Goal: Task Accomplishment & Management: Complete application form

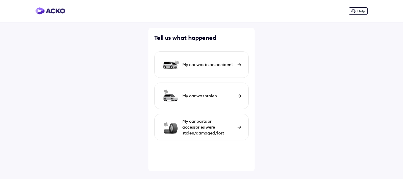
click at [213, 64] on div "My car was in an accident" at bounding box center [208, 65] width 52 height 6
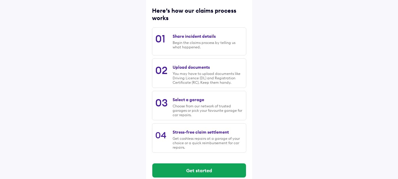
scroll to position [85, 0]
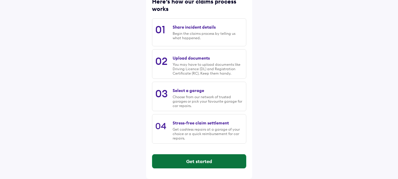
click at [197, 161] on button "Get started" at bounding box center [199, 161] width 94 height 14
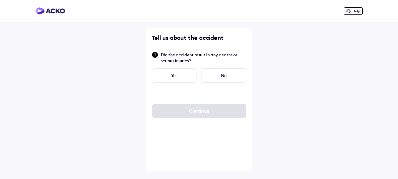
scroll to position [0, 0]
click at [229, 75] on div "No" at bounding box center [226, 75] width 45 height 14
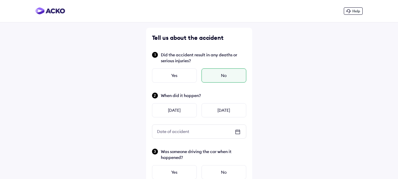
click at [237, 131] on icon at bounding box center [238, 131] width 4 height 1
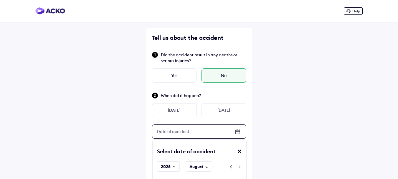
click at [238, 129] on icon at bounding box center [238, 129] width 1 height 1
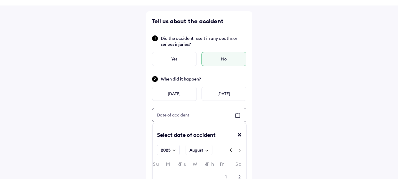
scroll to position [59, 0]
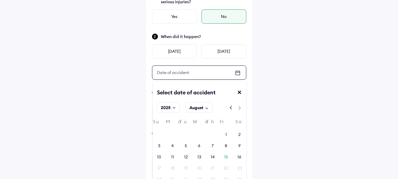
click at [176, 154] on div "11" at bounding box center [172, 156] width 13 height 9
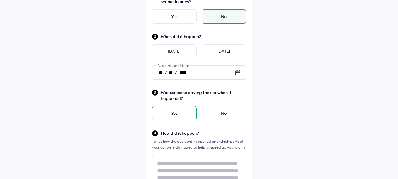
click at [178, 113] on div "Yes" at bounding box center [174, 113] width 45 height 14
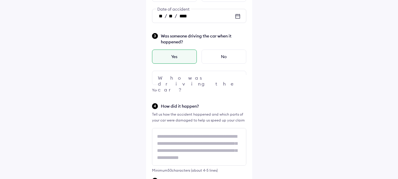
scroll to position [118, 0]
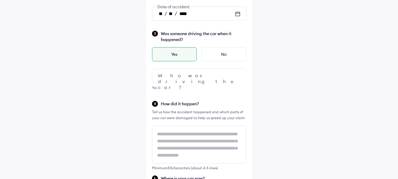
click at [207, 80] on div at bounding box center [199, 75] width 94 height 14
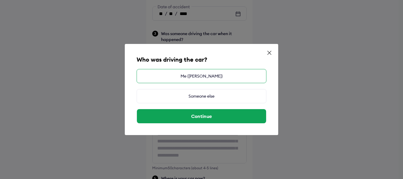
click at [202, 75] on div "Me ([PERSON_NAME])" at bounding box center [201, 76] width 130 height 14
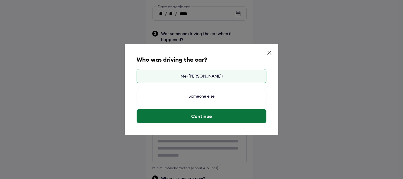
click at [198, 116] on button "Continue" at bounding box center [201, 116] width 129 height 14
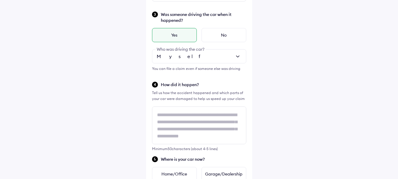
scroll to position [147, 0]
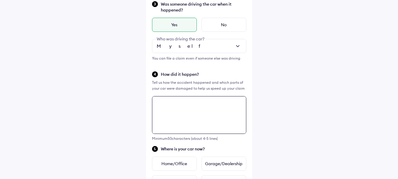
click at [202, 105] on textarea at bounding box center [199, 115] width 94 height 38
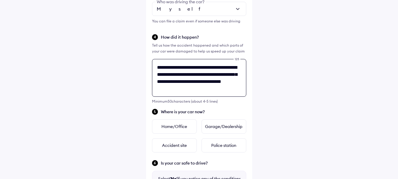
scroll to position [2, 0]
type textarea "**********"
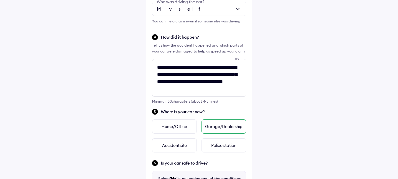
click at [220, 128] on div "Garage/Dealership" at bounding box center [224, 126] width 45 height 14
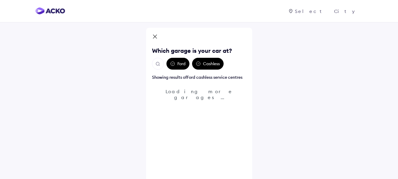
click at [175, 65] on icon at bounding box center [172, 63] width 5 height 5
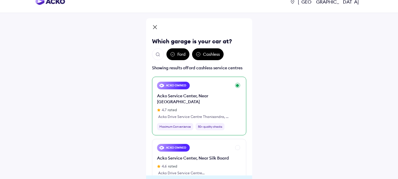
scroll to position [6, 0]
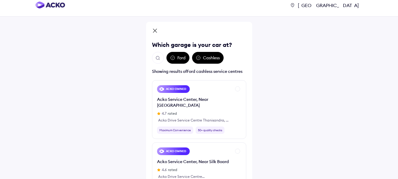
click at [159, 58] on img "Open search" at bounding box center [157, 57] width 5 height 5
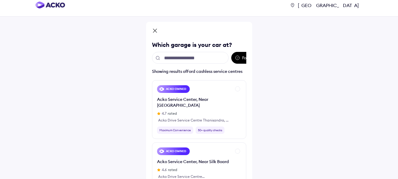
click at [187, 59] on input "text" at bounding box center [190, 58] width 77 height 12
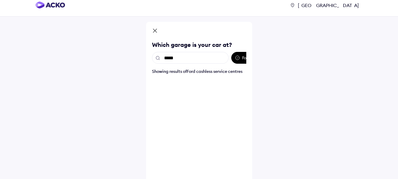
type input "******"
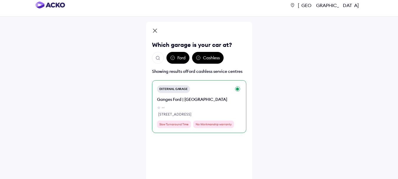
click at [192, 99] on div "Ganges Ford | [GEOGRAPHIC_DATA]" at bounding box center [192, 99] width 70 height 6
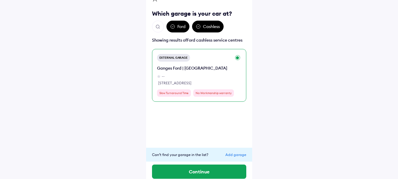
scroll to position [43, 0]
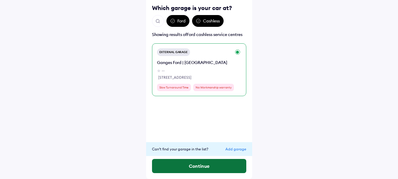
click at [204, 167] on button "Continue" at bounding box center [199, 166] width 94 height 14
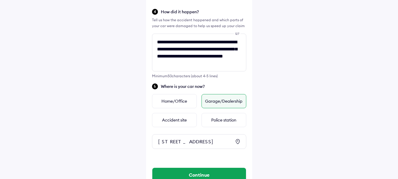
scroll to position [247, 0]
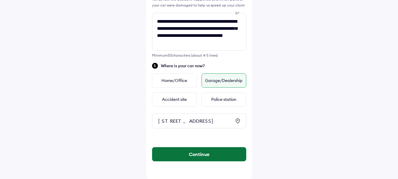
click at [202, 153] on button "Continue" at bounding box center [199, 154] width 94 height 14
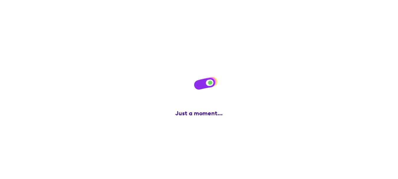
scroll to position [0, 0]
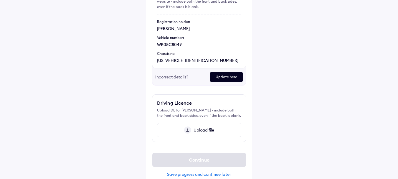
scroll to position [85, 0]
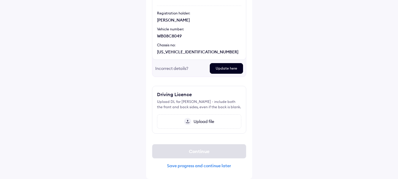
click at [200, 122] on span "Upload file" at bounding box center [202, 121] width 23 height 5
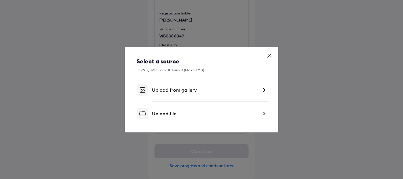
click at [206, 92] on div "Upload from gallery" at bounding box center [205, 90] width 106 height 6
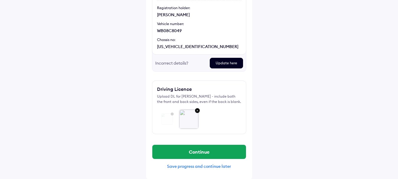
scroll to position [91, 0]
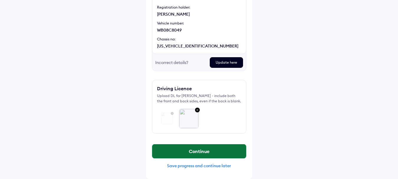
click at [203, 150] on button "Continue" at bounding box center [199, 151] width 94 height 14
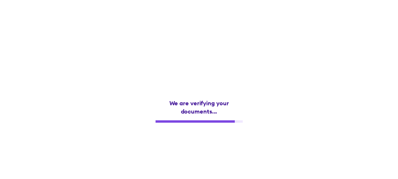
scroll to position [0, 0]
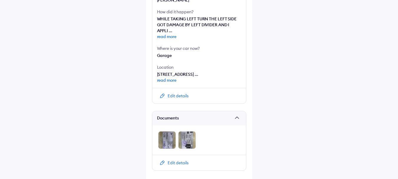
scroll to position [251, 0]
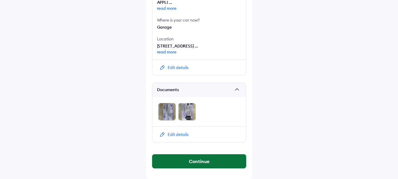
click at [198, 161] on button "Continue" at bounding box center [199, 161] width 94 height 14
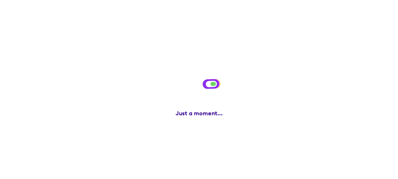
scroll to position [0, 0]
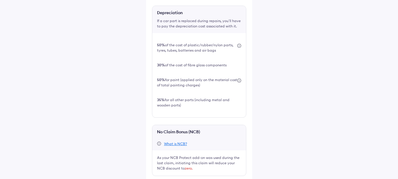
scroll to position [203, 0]
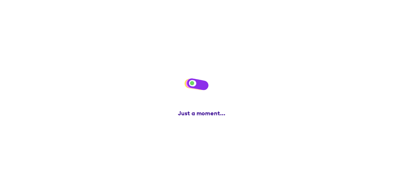
scroll to position [0, 0]
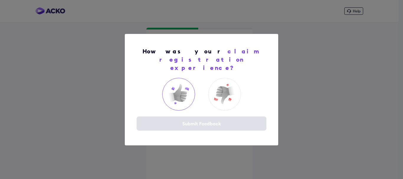
click at [182, 92] on img at bounding box center [179, 94] width 24 height 24
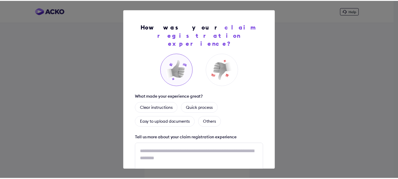
scroll to position [45, 0]
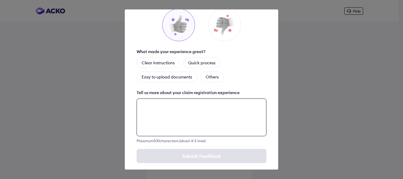
click at [195, 103] on textarea at bounding box center [201, 117] width 130 height 38
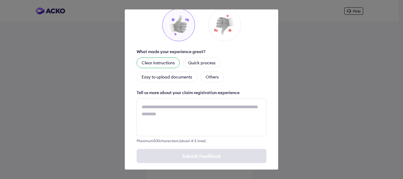
click at [162, 57] on div "Clear instructions" at bounding box center [157, 62] width 43 height 11
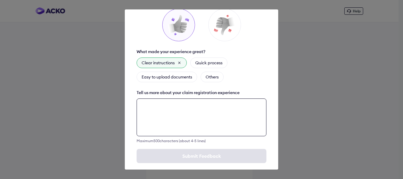
click at [166, 102] on textarea at bounding box center [201, 117] width 130 height 38
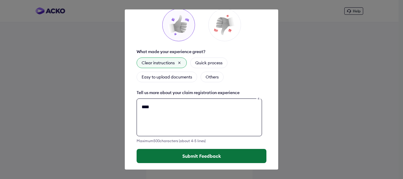
type textarea "****"
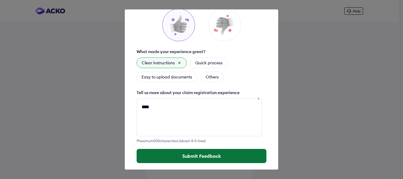
click at [193, 149] on button "Submit Feedback" at bounding box center [201, 156] width 130 height 14
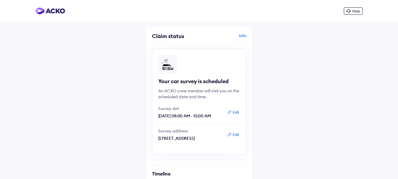
click at [242, 36] on div "Info" at bounding box center [224, 38] width 46 height 11
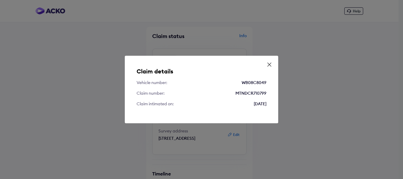
click at [271, 64] on icon at bounding box center [269, 65] width 6 height 6
